Goal: Find specific page/section: Find specific page/section

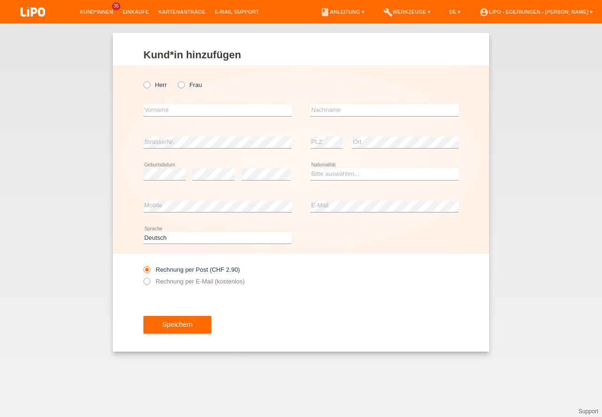
click at [100, 12] on link "Kund*innen" at bounding box center [96, 12] width 42 height 6
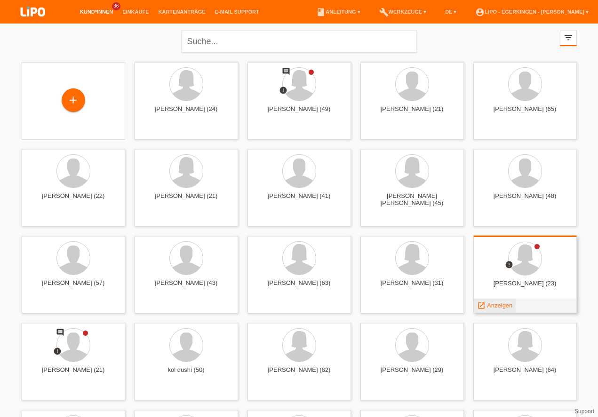
click at [498, 309] on div "launch Anzeigen" at bounding box center [494, 306] width 42 height 14
click at [498, 308] on span "Anzeigen" at bounding box center [499, 305] width 25 height 7
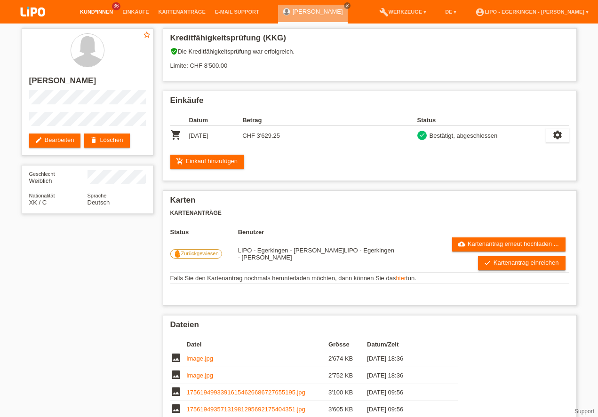
click at [87, 9] on link "Kund*innen" at bounding box center [96, 12] width 42 height 6
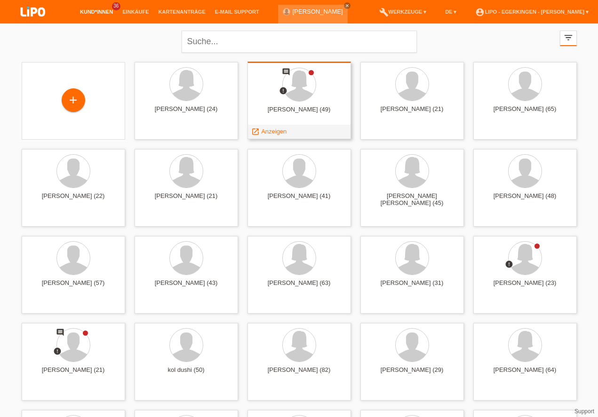
click at [274, 131] on span "Anzeigen" at bounding box center [273, 131] width 25 height 7
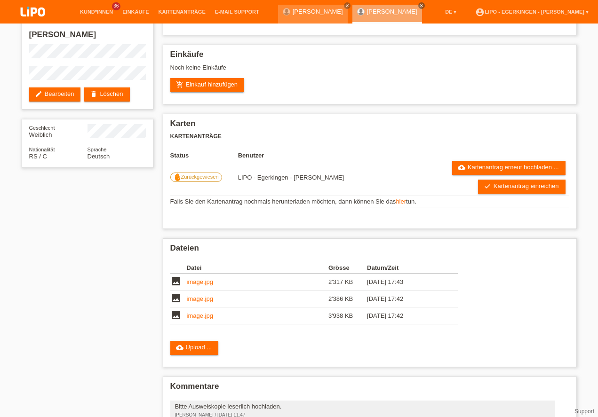
scroll to position [19, 0]
